Goal: Obtain resource: Download file/media

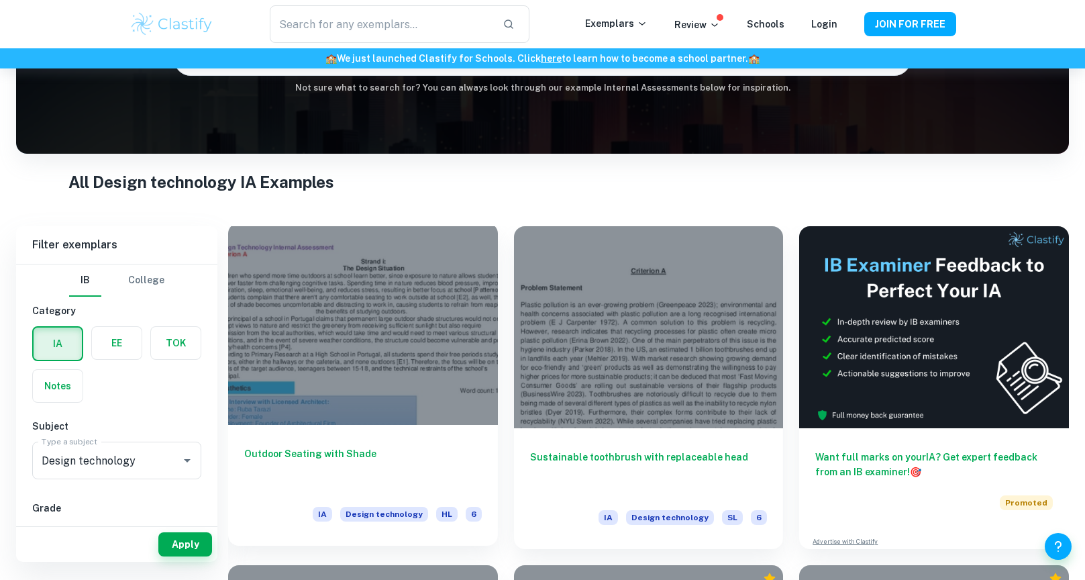
scroll to position [164, 0]
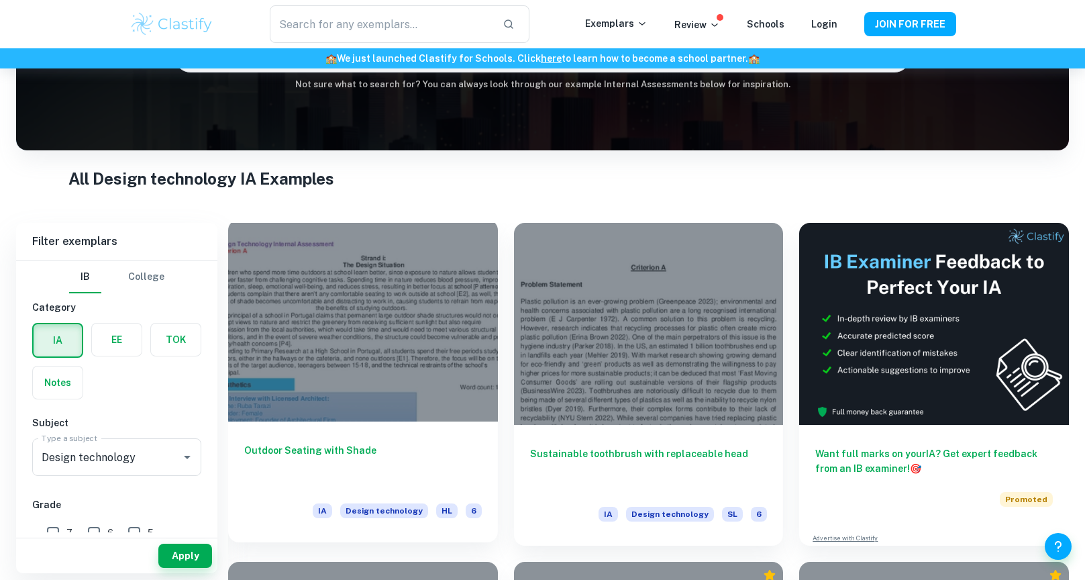
click at [321, 450] on h6 "Outdoor Seating with Shade" at bounding box center [362, 465] width 237 height 44
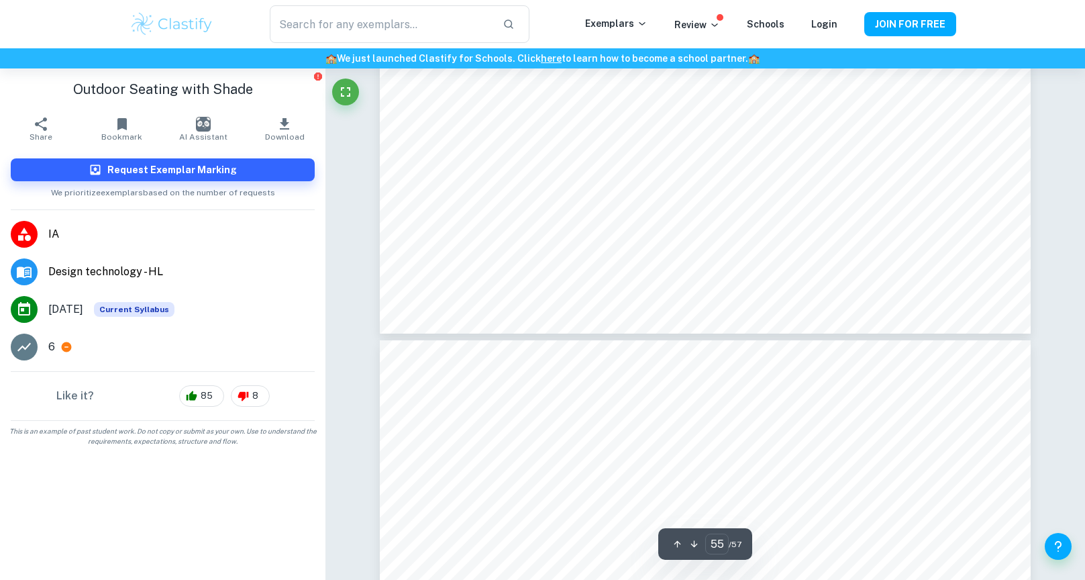
scroll to position [50945, 0]
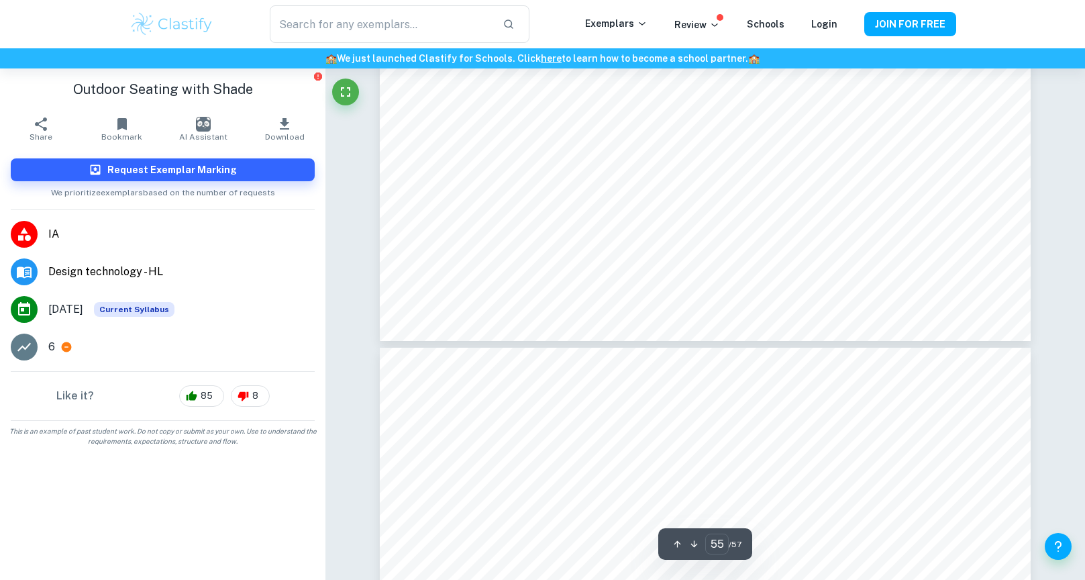
type input "54"
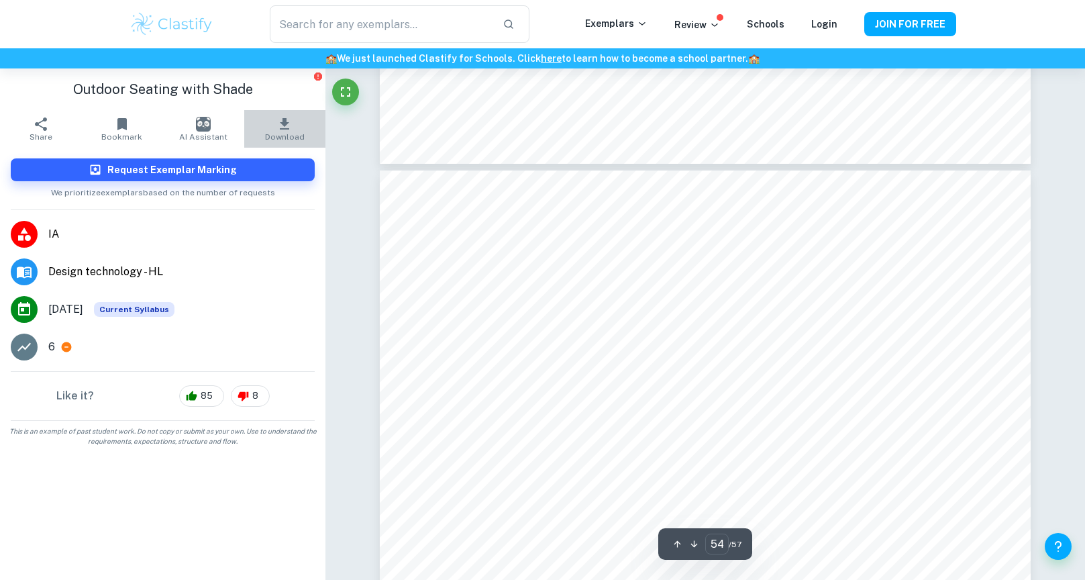
click at [283, 122] on icon "button" at bounding box center [284, 123] width 9 height 11
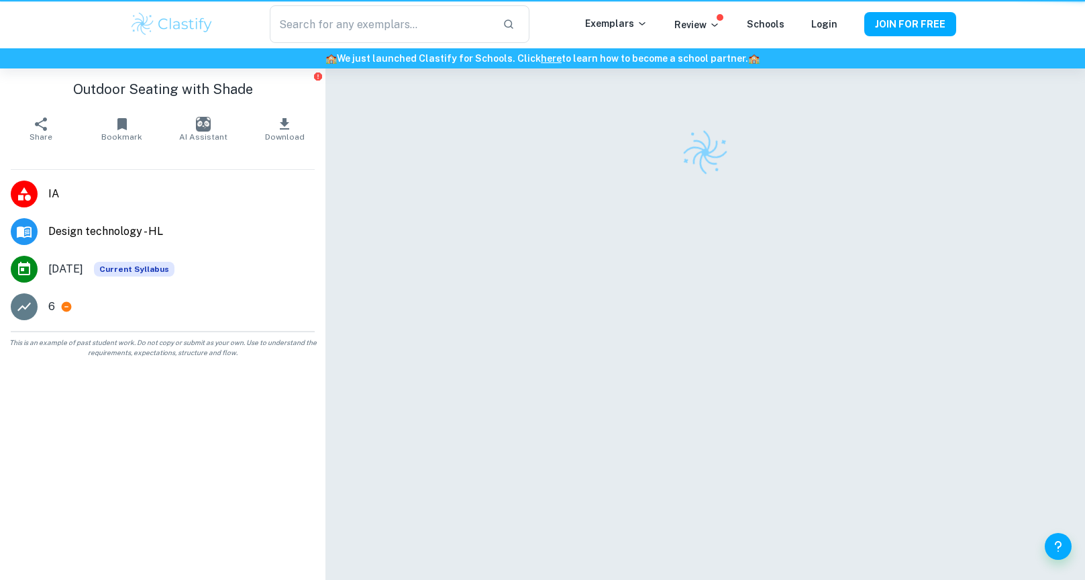
scroll to position [68, 0]
